Goal: Task Accomplishment & Management: Complete application form

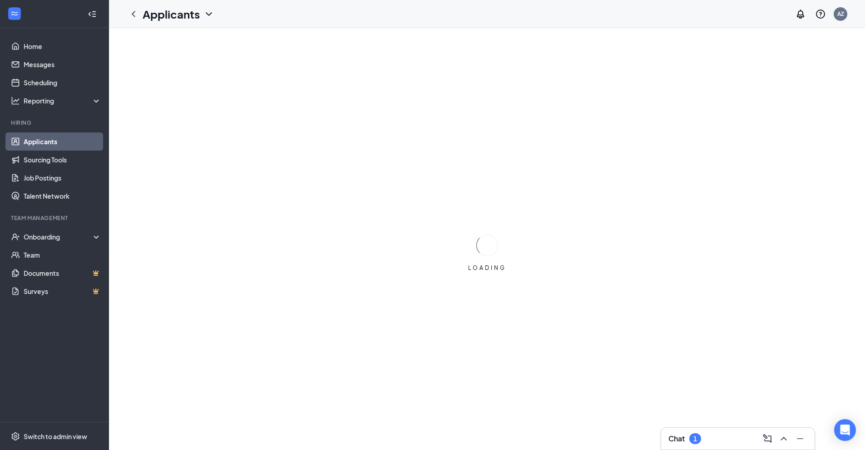
click at [714, 440] on div "Chat 1" at bounding box center [737, 439] width 139 height 15
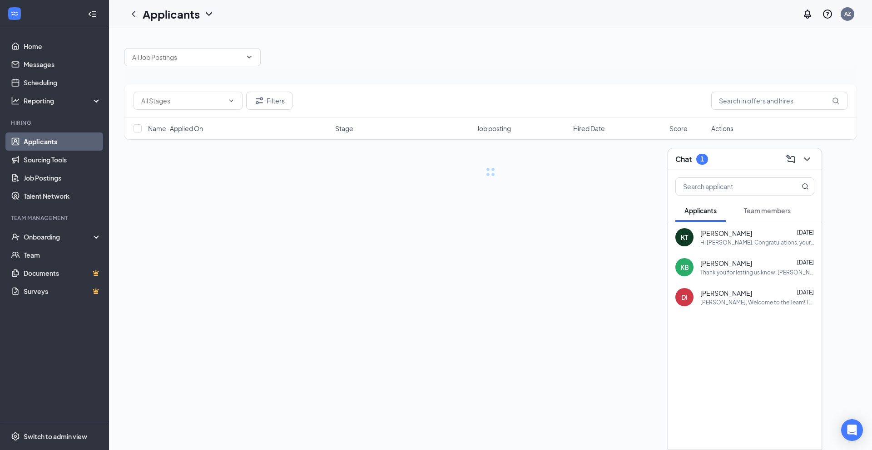
click at [766, 208] on span "Team members" at bounding box center [767, 211] width 47 height 8
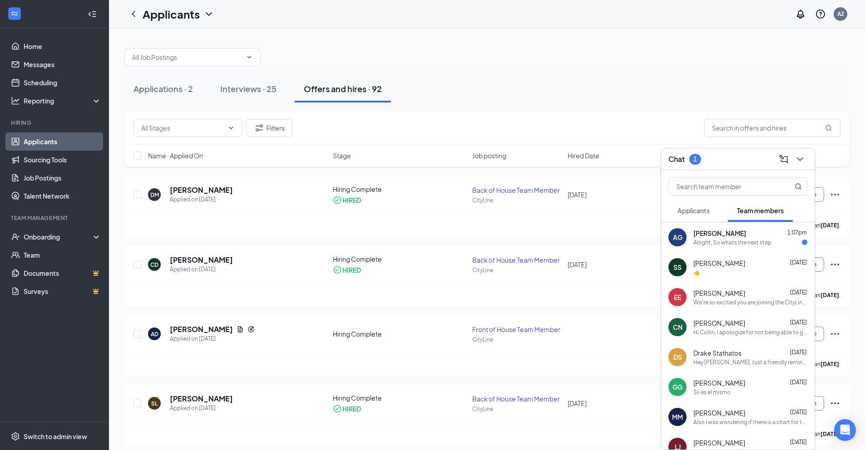
click at [751, 247] on div "[PERSON_NAME] Guneri 1:07pm Alright, So whats the next step" at bounding box center [737, 238] width 153 height 30
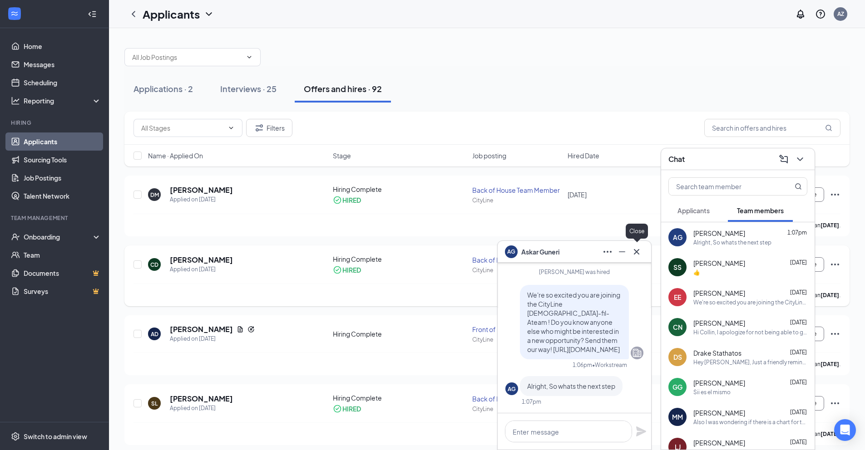
click at [638, 254] on icon "Cross" at bounding box center [636, 252] width 11 height 11
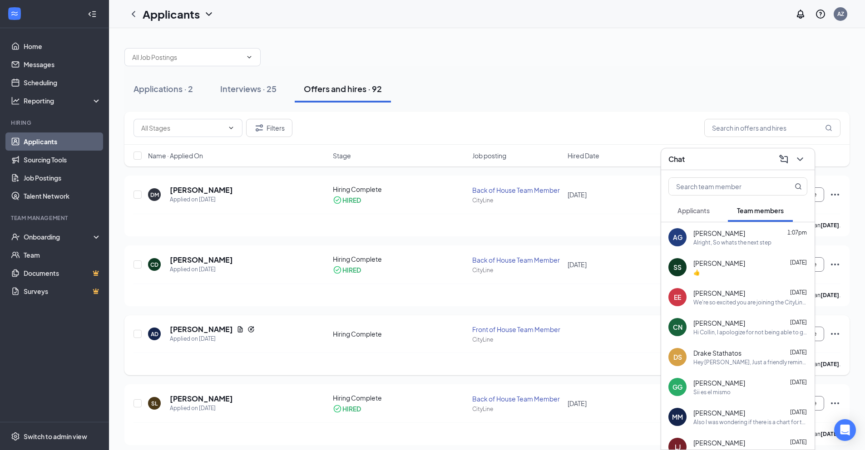
click at [299, 325] on div "AD [PERSON_NAME] Applied on [DATE]" at bounding box center [237, 334] width 179 height 19
click at [798, 157] on icon "ChevronDown" at bounding box center [800, 159] width 11 height 11
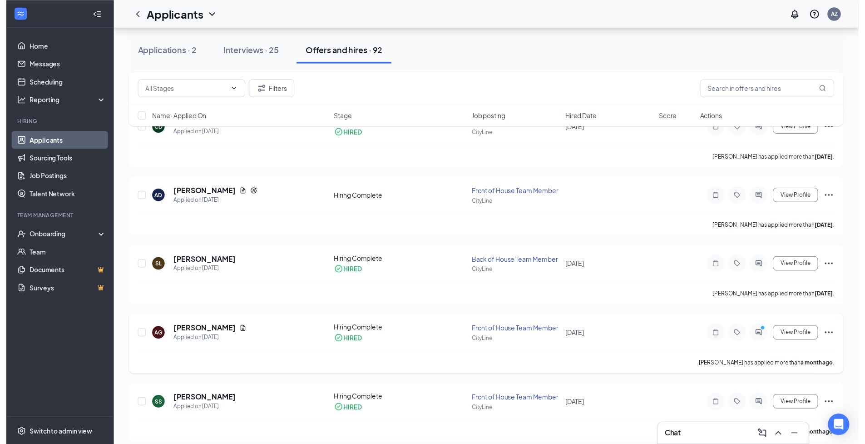
scroll to position [150, 0]
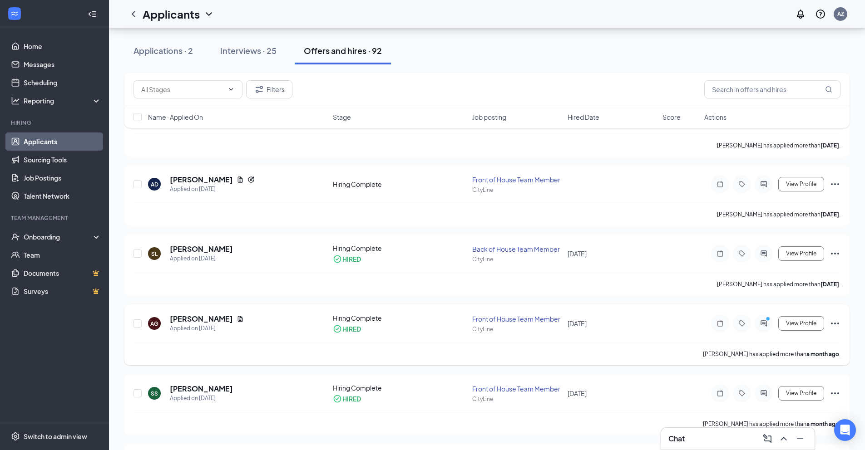
click at [216, 318] on div "[PERSON_NAME]" at bounding box center [207, 319] width 74 height 10
click at [204, 312] on div "[PERSON_NAME]" at bounding box center [199, 303] width 53 height 19
click at [203, 315] on h5 "[PERSON_NAME]" at bounding box center [201, 319] width 63 height 10
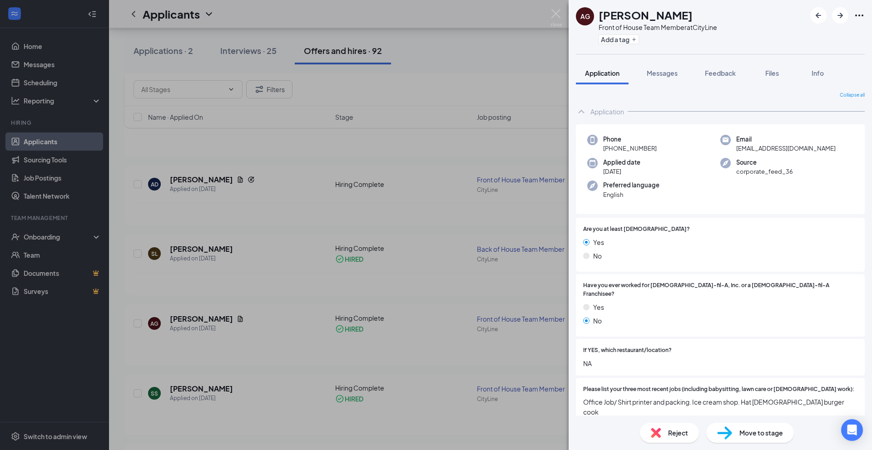
click at [754, 431] on span "Move to stage" at bounding box center [761, 433] width 44 height 10
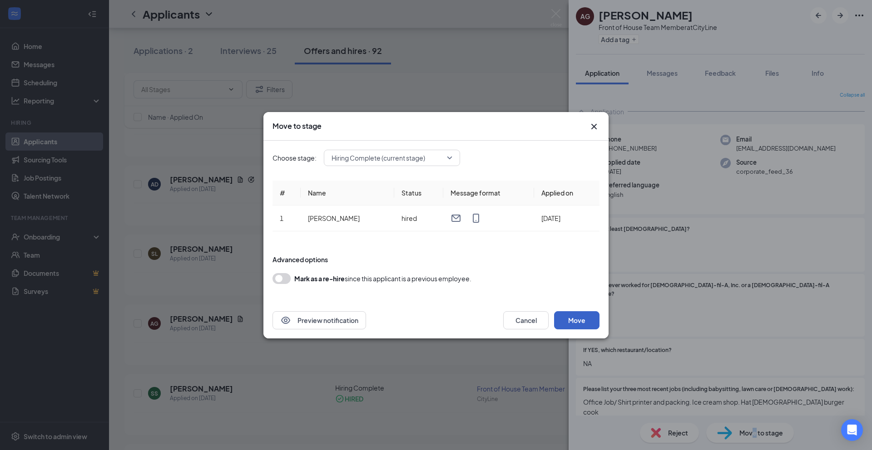
click at [569, 318] on button "Move" at bounding box center [576, 321] width 45 height 18
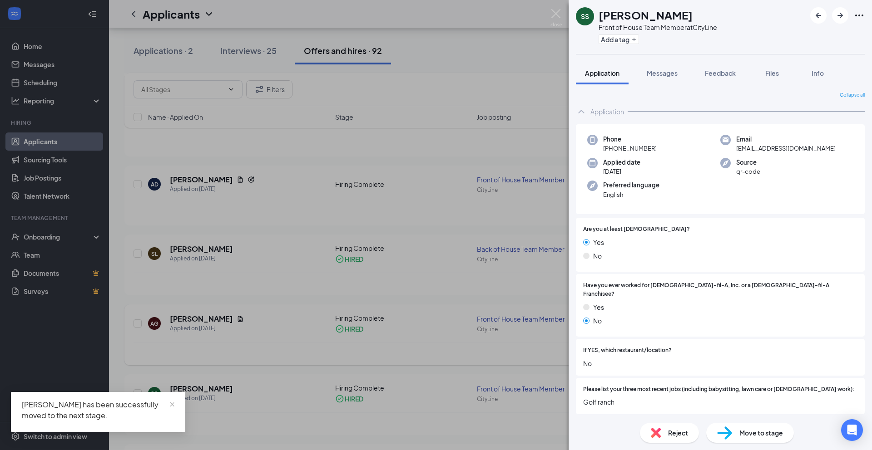
click at [258, 355] on div "SS [PERSON_NAME] Front of House Team Member at CityLine Add a tag Application M…" at bounding box center [436, 225] width 872 height 450
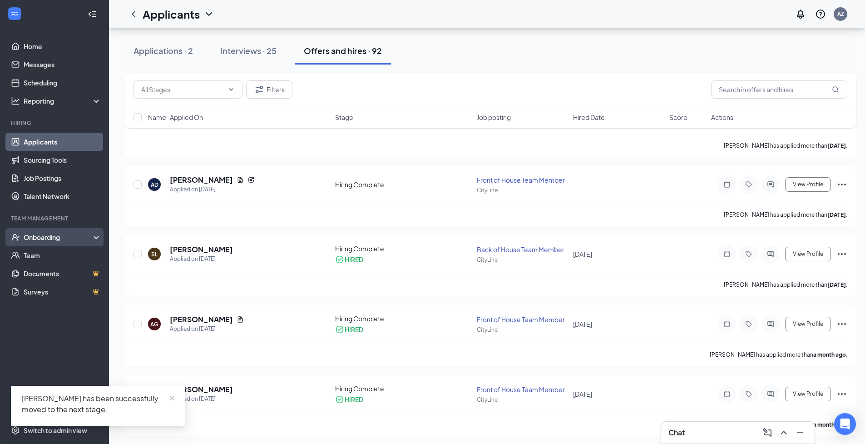
click at [67, 236] on div "Onboarding" at bounding box center [59, 236] width 70 height 9
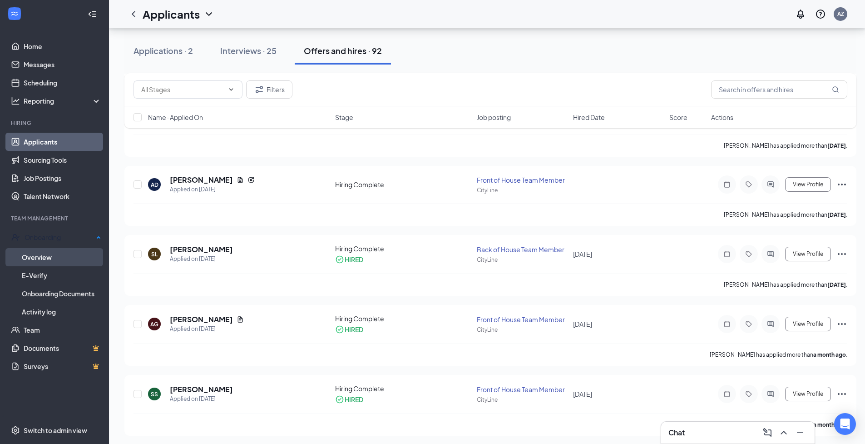
click at [68, 258] on link "Overview" at bounding box center [61, 257] width 79 height 18
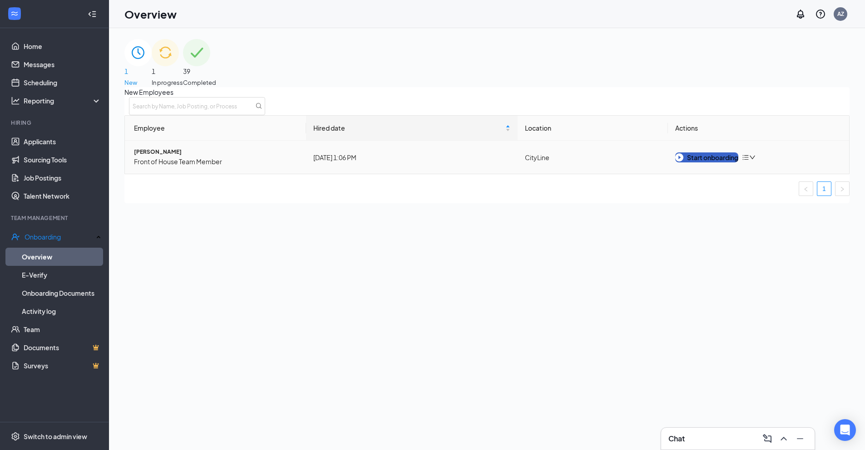
click at [735, 163] on button "Start onboarding" at bounding box center [706, 158] width 63 height 10
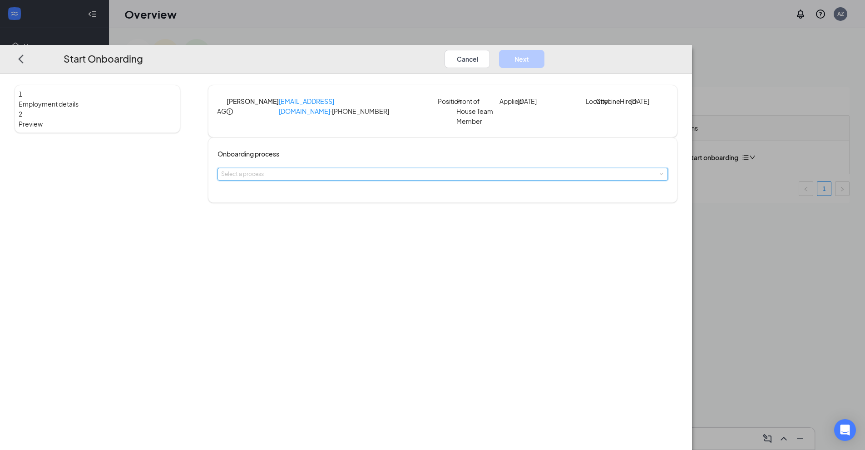
click at [374, 180] on div "Select a process" at bounding box center [442, 174] width 443 height 12
click at [366, 218] on span "Team Member Onboarding" at bounding box center [342, 217] width 69 height 7
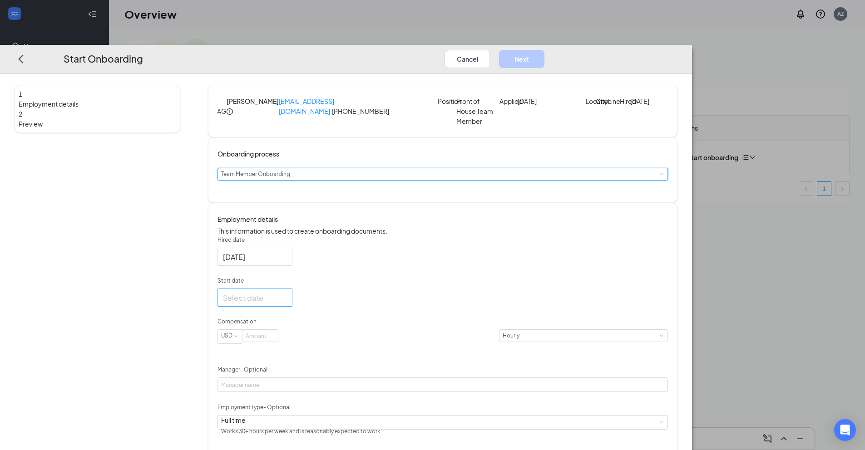
click at [287, 304] on div at bounding box center [255, 297] width 64 height 11
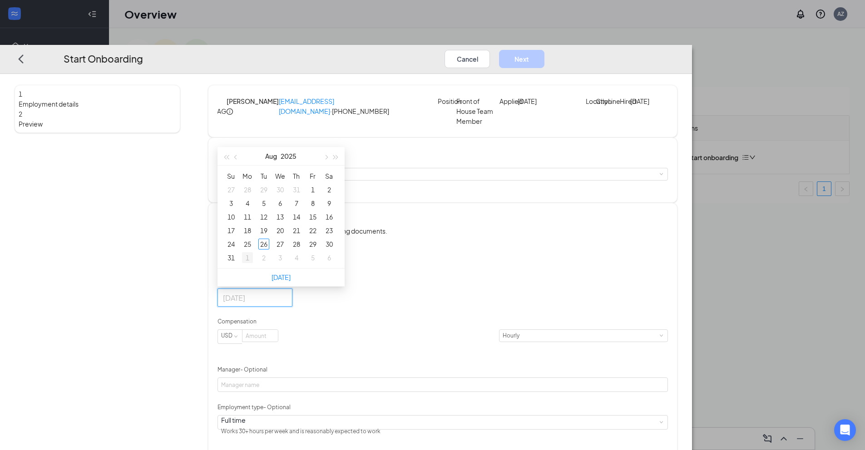
type input "[DATE]"
click at [253, 263] on div "1" at bounding box center [247, 257] width 11 height 11
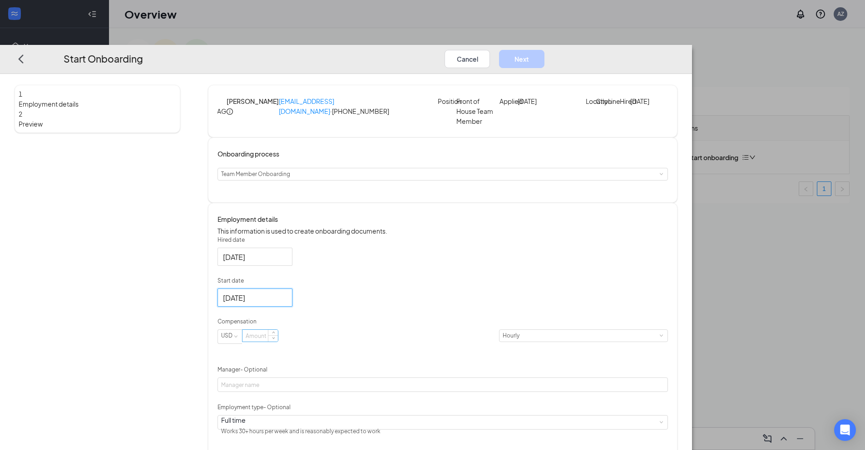
click at [278, 342] on input at bounding box center [259, 336] width 35 height 12
type input "15"
click at [529, 307] on div "Hired date [DATE] Start date [DATE] [DATE] Su Mo Tu We Th Fr Sa 31 1 2 3 4 5 6 …" at bounding box center [443, 374] width 450 height 277
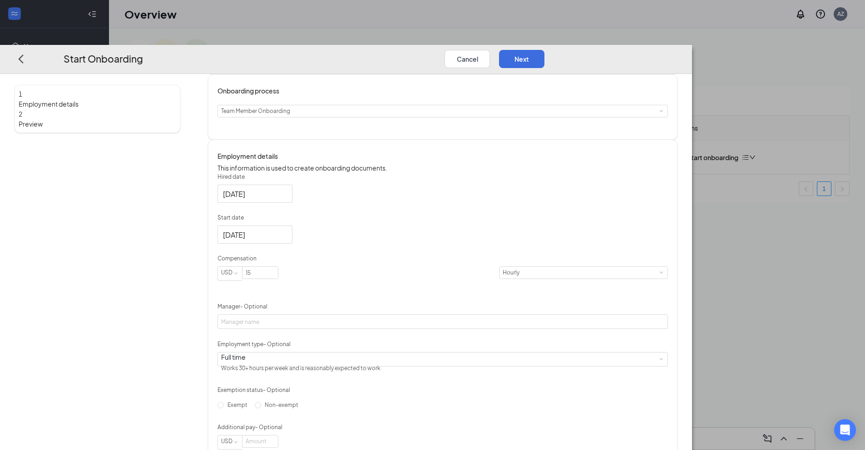
scroll to position [73, 0]
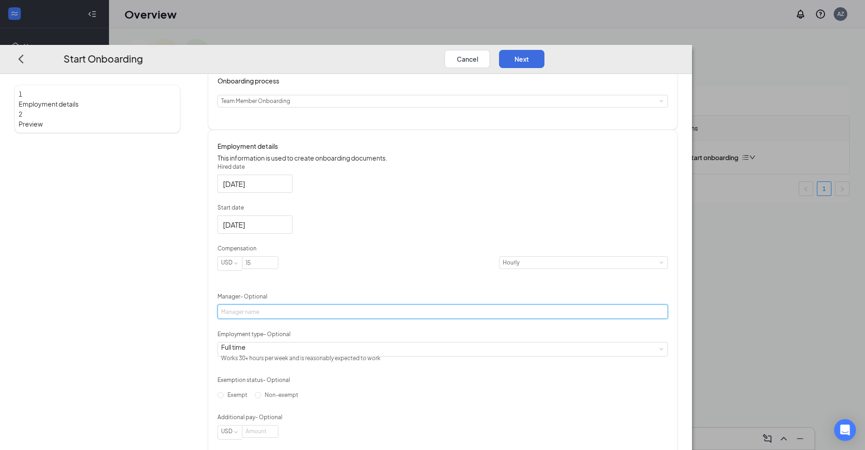
click at [347, 319] on input "Manager - Optional" at bounding box center [443, 312] width 450 height 15
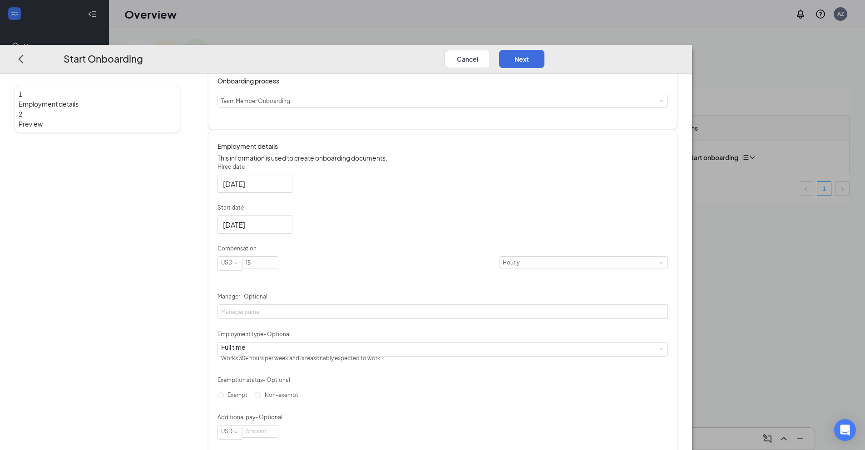
click at [389, 388] on form "Hired date [DATE] Start date [DATE] [DATE] Su Mo Tu We Th Fr Sa 31 1 2 3 4 5 6 …" at bounding box center [443, 301] width 450 height 277
click at [389, 356] on div "Full time Works 30+ hours per week and is reasonably expected to work" at bounding box center [442, 350] width 443 height 14
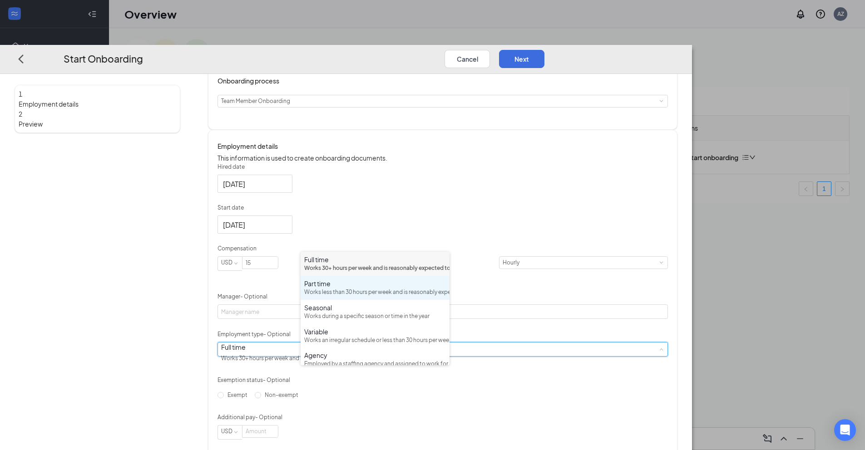
click at [361, 297] on div "Works less than 30 hours per week and is reasonably expected to work" at bounding box center [375, 292] width 142 height 9
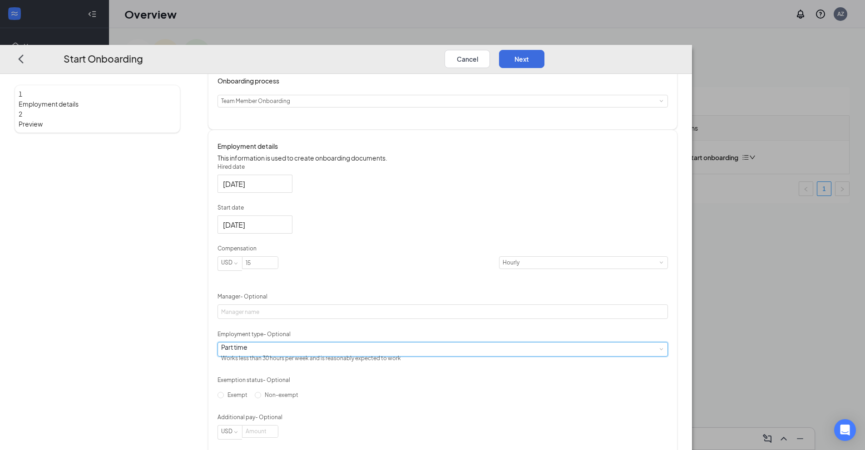
click at [534, 366] on div "Hired date [DATE] Start date [DATE] [DATE] Su Mo Tu We Th Fr Sa 31 1 2 3 4 5 6 …" at bounding box center [443, 301] width 450 height 277
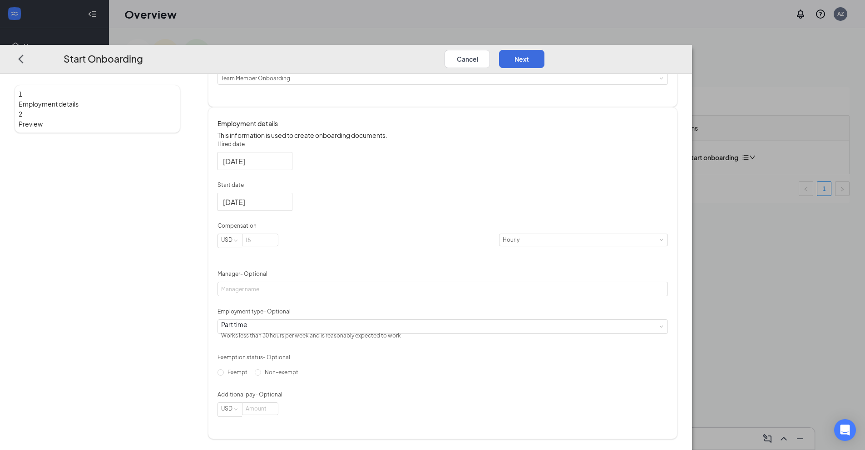
scroll to position [125, 0]
click at [302, 376] on span "Non-exempt" at bounding box center [281, 372] width 41 height 7
click at [261, 376] on input "Non-exempt" at bounding box center [258, 373] width 6 height 6
radio input "true"
click at [278, 415] on input at bounding box center [259, 409] width 35 height 12
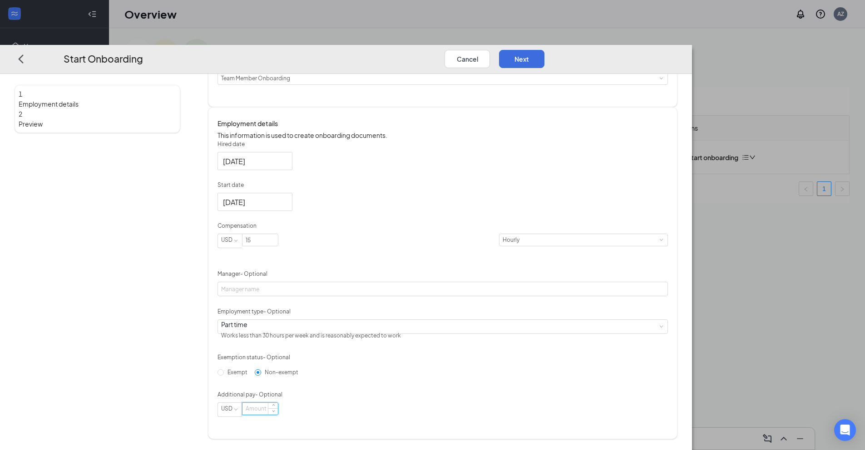
click at [278, 415] on input at bounding box center [259, 409] width 35 height 12
drag, startPoint x: 470, startPoint y: 363, endPoint x: 500, endPoint y: 343, distance: 35.8
click at [480, 357] on div "Hired date [DATE] Start date [DATE] [DATE] Su Mo Tu We Th Fr Sa 31 1 2 3 4 5 6 …" at bounding box center [443, 278] width 450 height 277
click at [544, 50] on button "Next" at bounding box center [521, 59] width 45 height 18
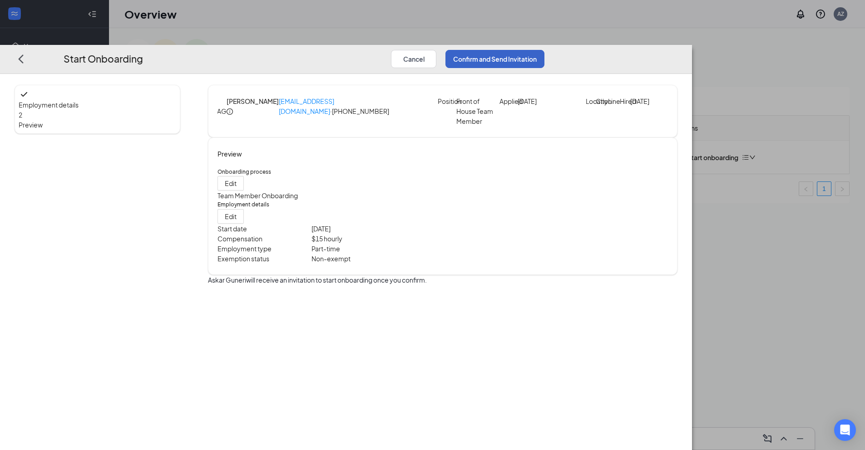
click at [544, 50] on button "Confirm and Send Invitation" at bounding box center [494, 59] width 99 height 18
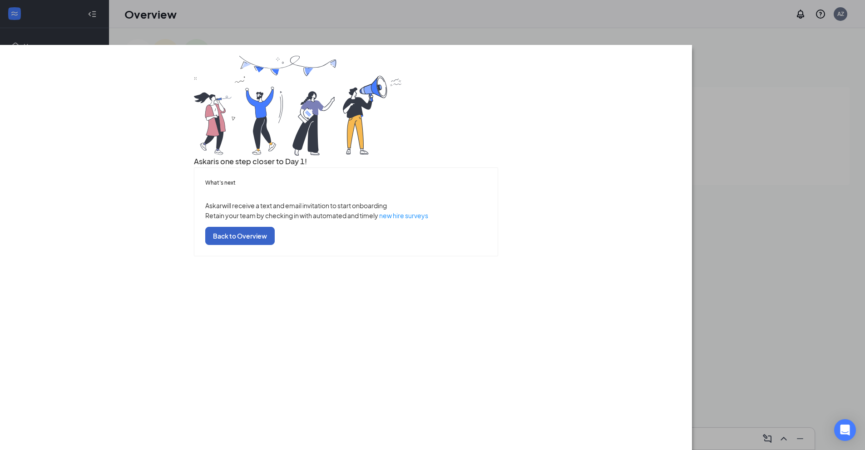
click at [275, 245] on button "Back to Overview" at bounding box center [239, 236] width 69 height 18
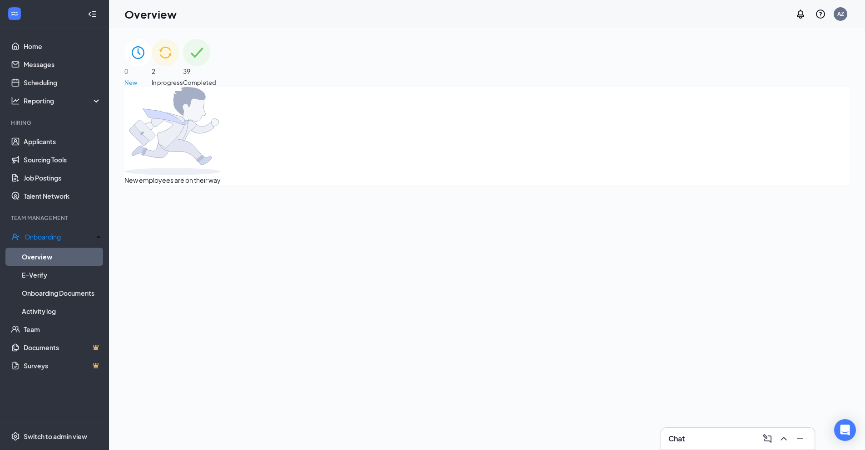
click at [183, 74] on div "2 In progress" at bounding box center [167, 63] width 31 height 48
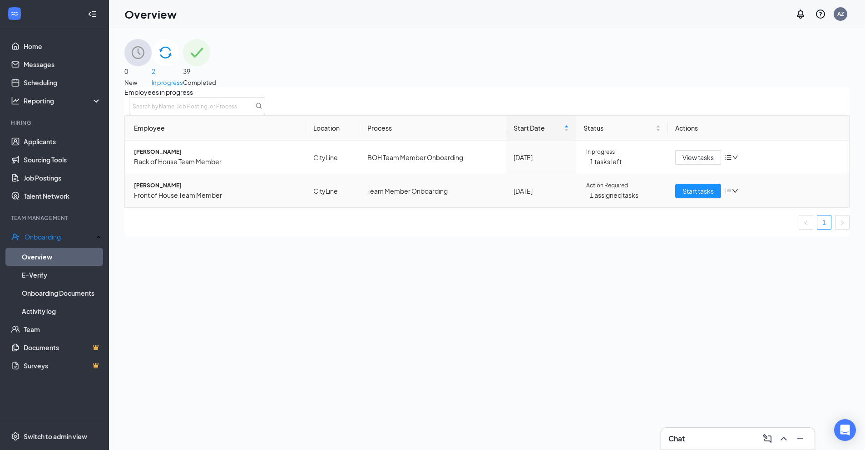
click at [168, 190] on span "[PERSON_NAME]" at bounding box center [216, 186] width 165 height 9
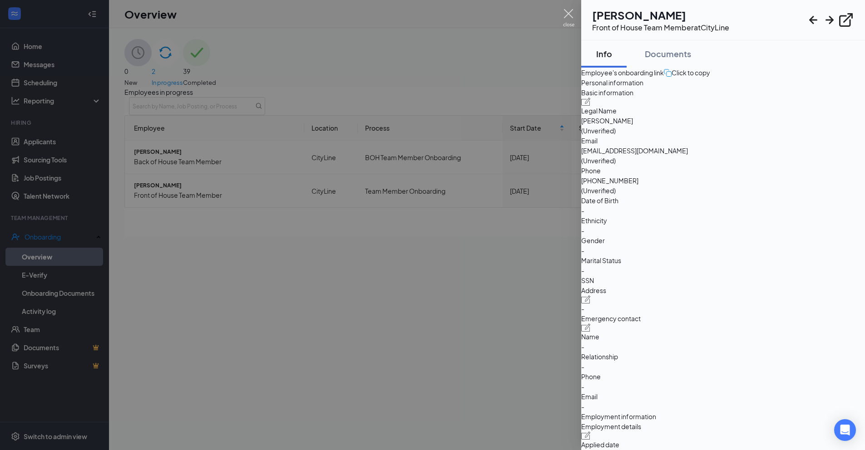
click at [564, 15] on img at bounding box center [568, 18] width 11 height 18
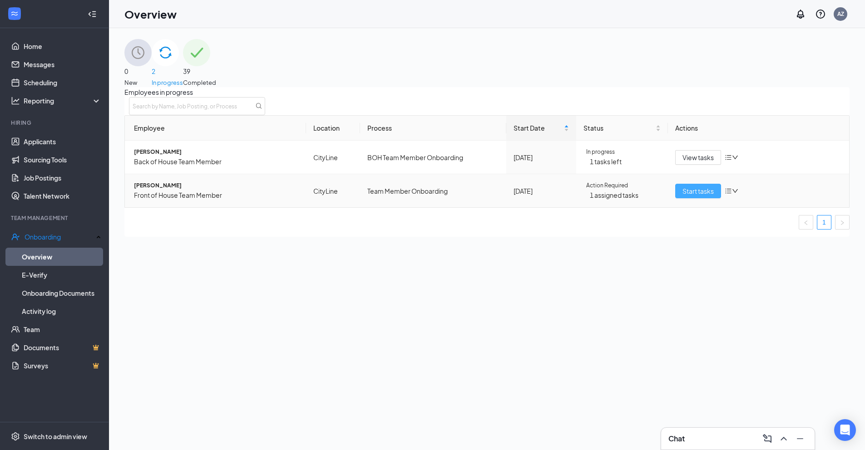
click at [683, 196] on span "Start tasks" at bounding box center [698, 191] width 31 height 10
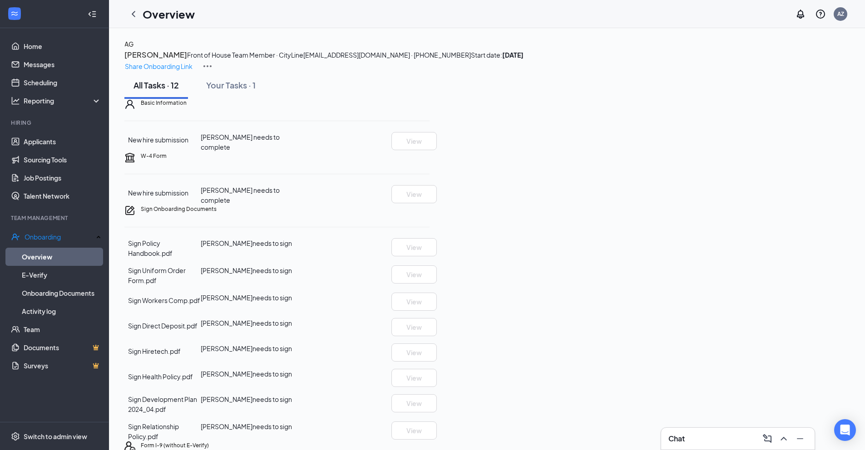
click at [712, 447] on div "Chat" at bounding box center [737, 439] width 153 height 22
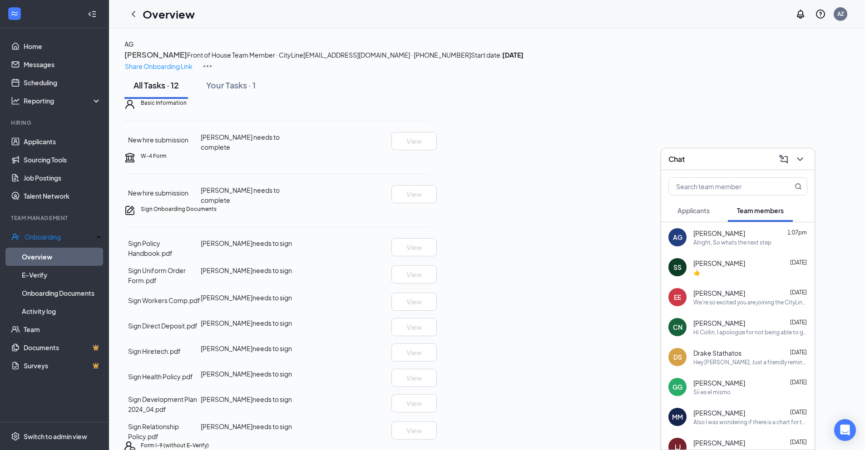
click at [772, 230] on div "[PERSON_NAME] 1:07pm" at bounding box center [750, 233] width 114 height 9
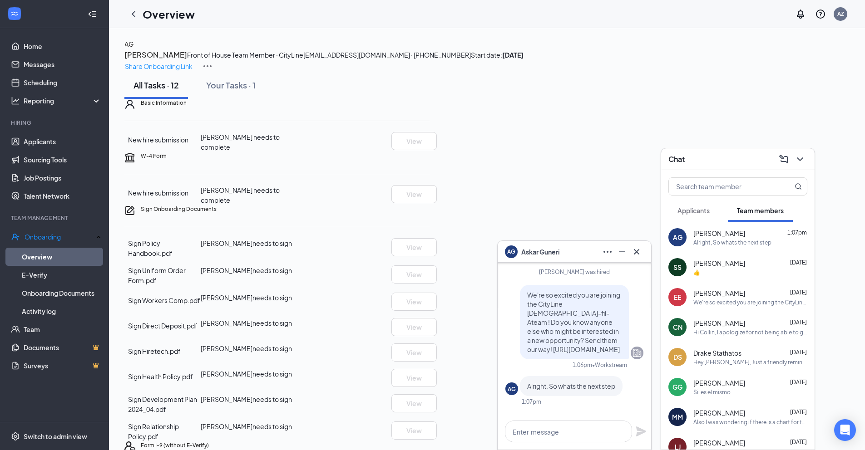
click at [546, 447] on div at bounding box center [574, 432] width 153 height 36
drag, startPoint x: 549, startPoint y: 432, endPoint x: 563, endPoint y: 441, distance: 16.5
click at [549, 432] on textarea at bounding box center [568, 432] width 127 height 22
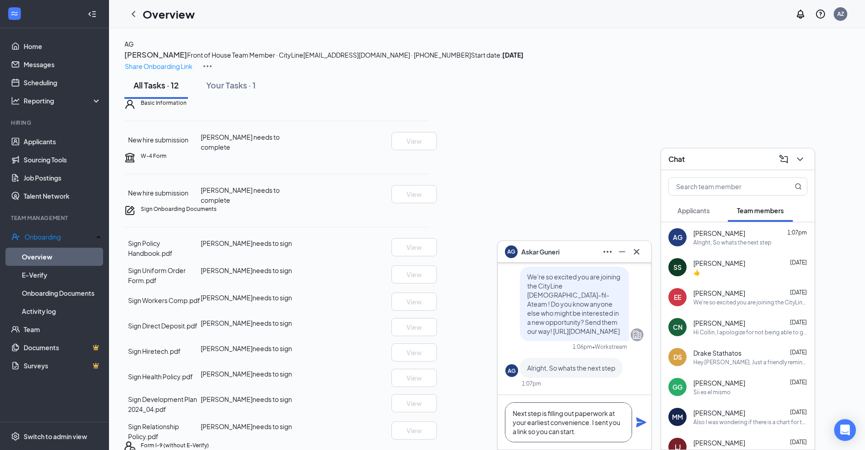
type textarea "Next step is filling out paperwork at your earliest convenience. I sent you a l…"
click at [647, 425] on div "Next step is filling out paperwork at your earliest convenience. I sent you a l…" at bounding box center [574, 423] width 153 height 54
click at [644, 419] on icon "Plane" at bounding box center [641, 422] width 11 height 11
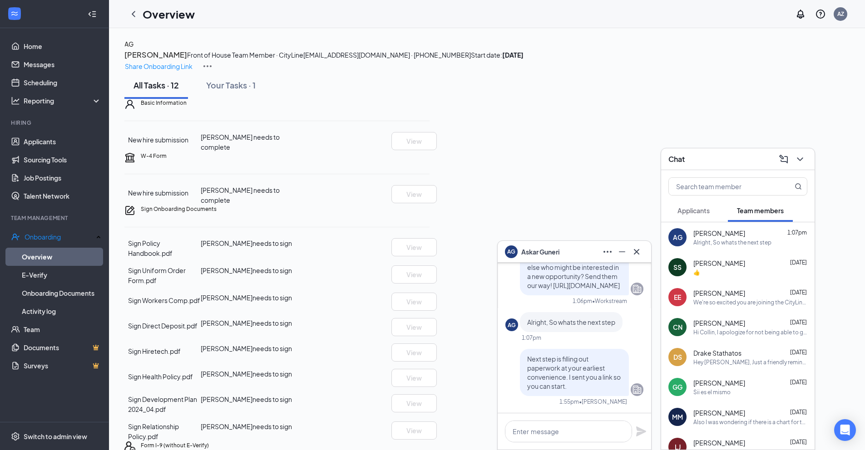
scroll to position [0, 0]
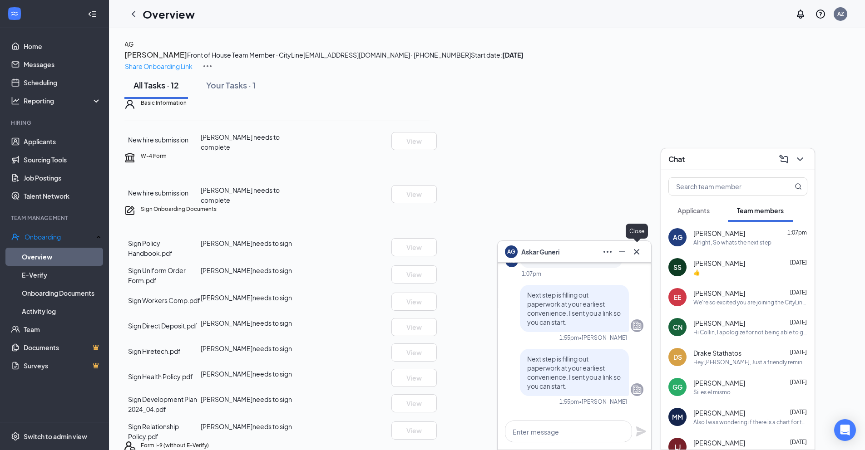
click at [641, 250] on icon "Cross" at bounding box center [636, 252] width 11 height 11
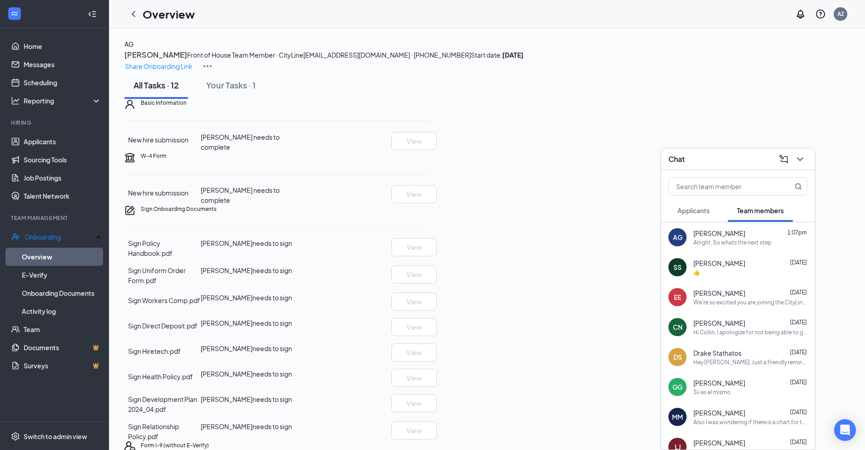
click at [808, 156] on div "Chat" at bounding box center [737, 159] width 153 height 22
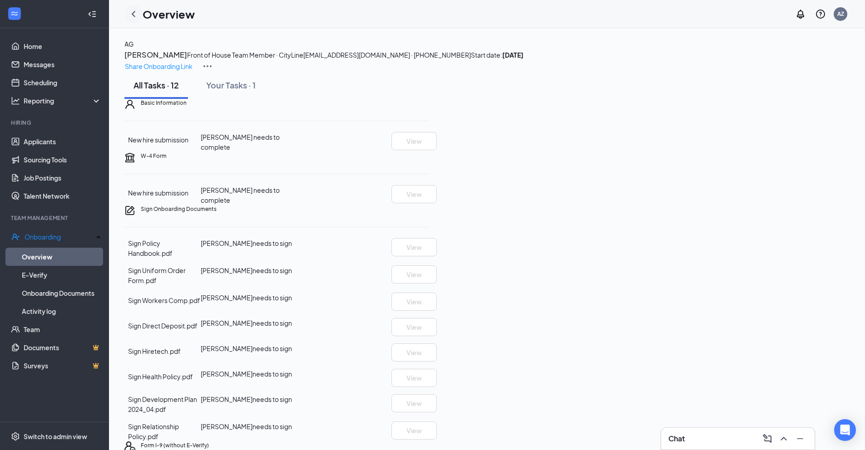
click at [135, 12] on icon "ChevronLeft" at bounding box center [133, 14] width 11 height 11
